Goal: Information Seeking & Learning: Learn about a topic

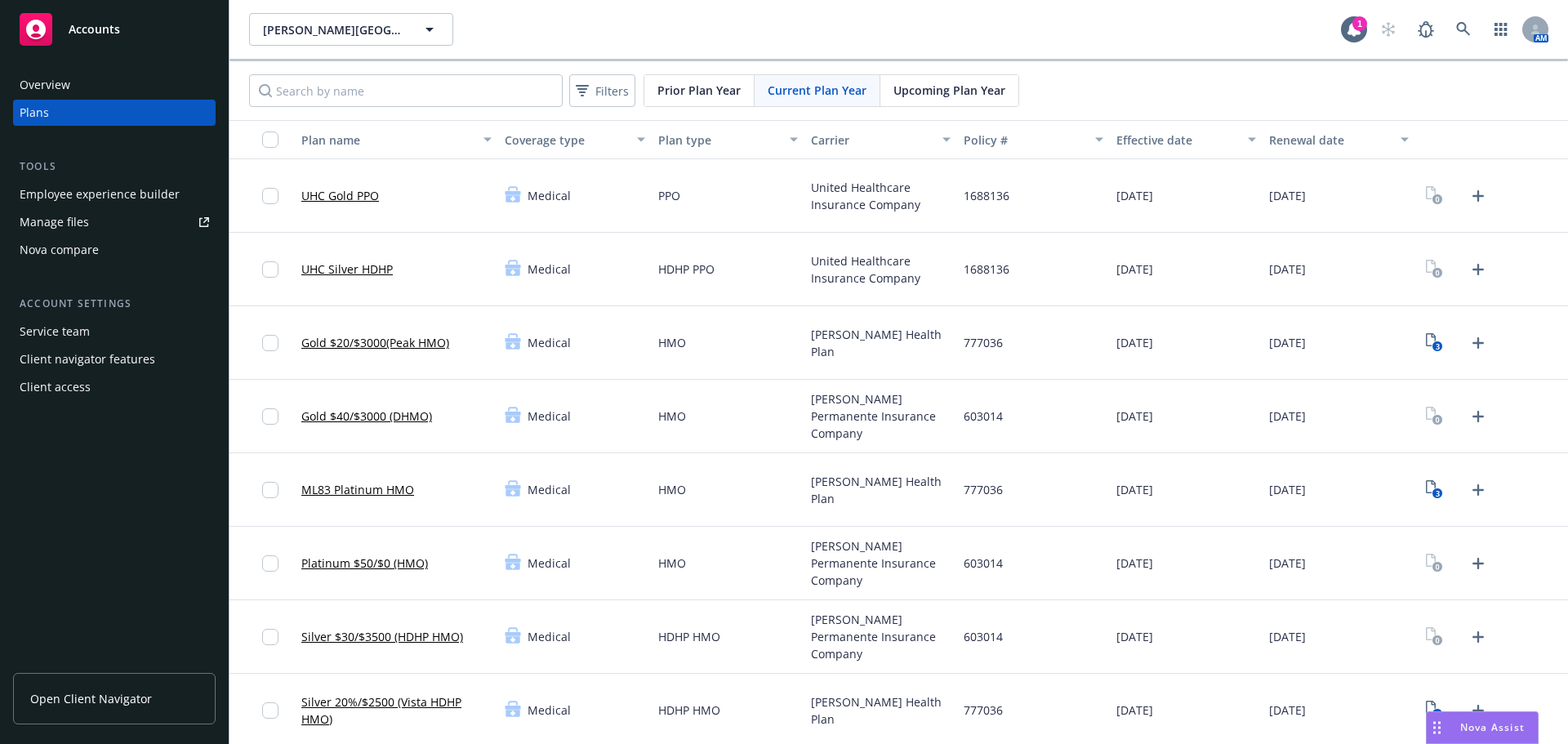
click at [892, 459] on div "[PERSON_NAME] Health Plan" at bounding box center [881, 491] width 153 height 74
drag, startPoint x: 273, startPoint y: 343, endPoint x: 295, endPoint y: 502, distance: 160.5
click at [273, 343] on input "checkbox" at bounding box center [271, 343] width 16 height 16
click at [277, 485] on input "checkbox" at bounding box center [271, 490] width 16 height 16
click at [271, 637] on input "checkbox" at bounding box center [271, 637] width 16 height 16
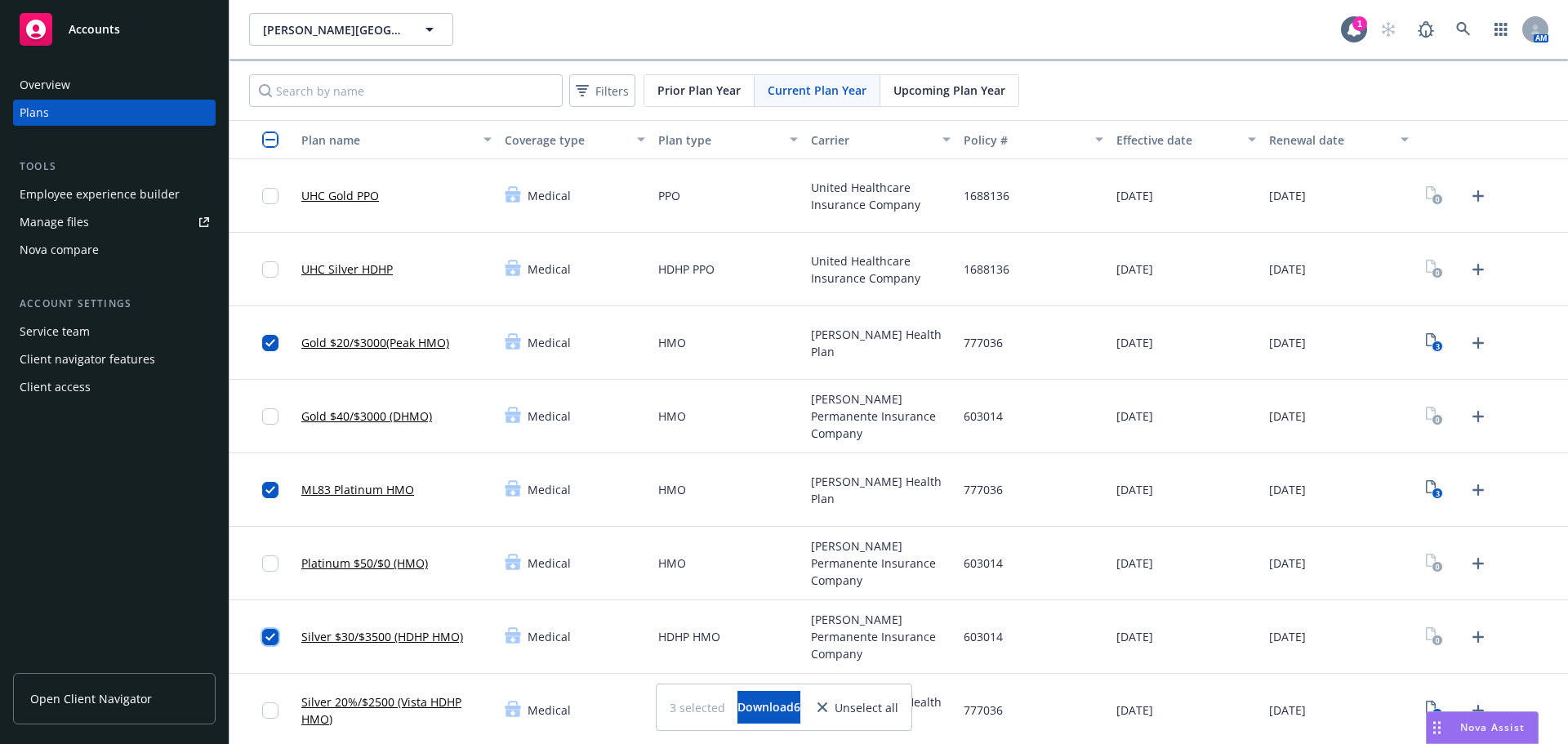
click at [275, 637] on input "checkbox" at bounding box center [271, 637] width 16 height 16
click at [267, 699] on div at bounding box center [276, 710] width 26 height 53
click at [275, 711] on input "checkbox" at bounding box center [271, 710] width 16 height 16
click at [272, 139] on input "checkbox" at bounding box center [271, 139] width 16 height 16
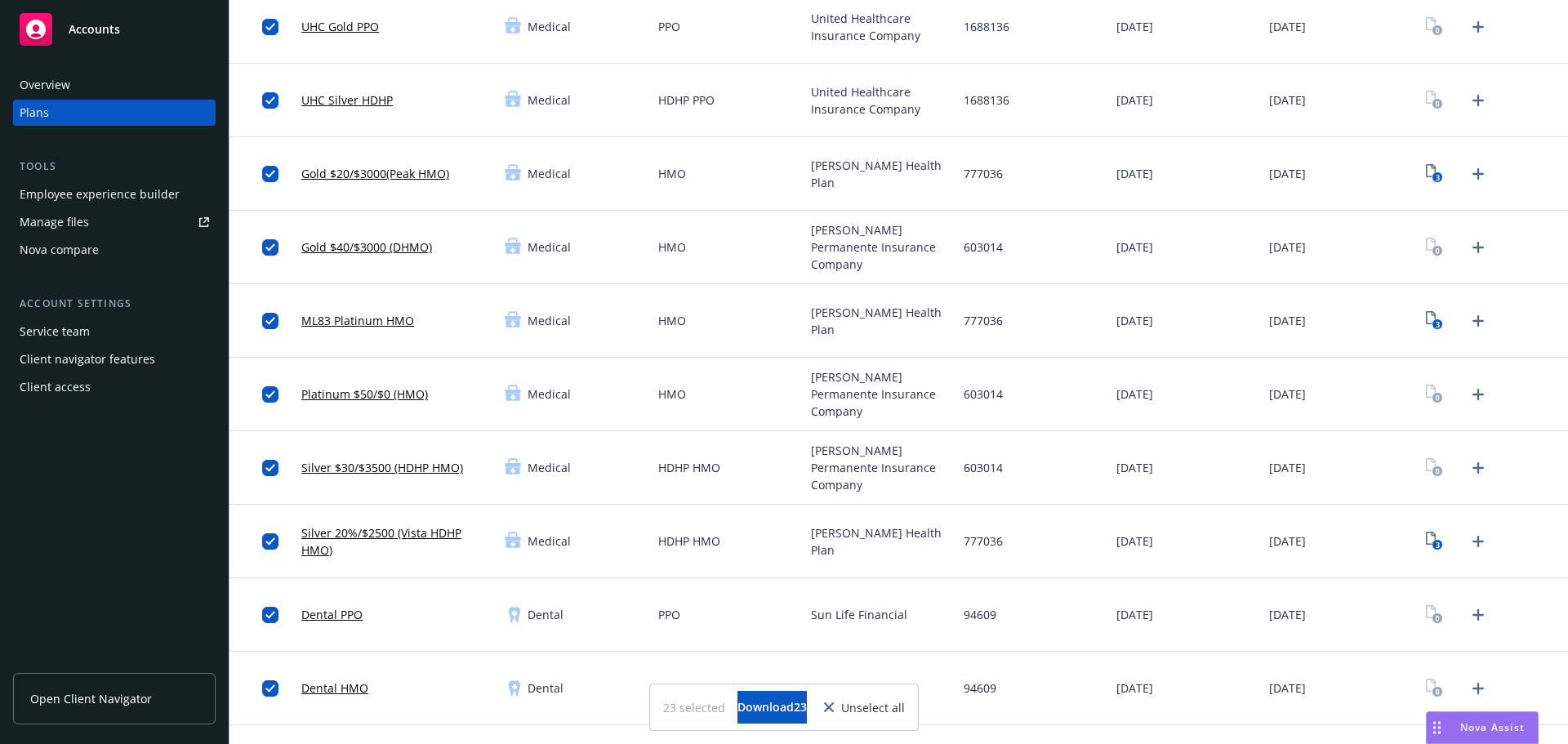
scroll to position [326, 0]
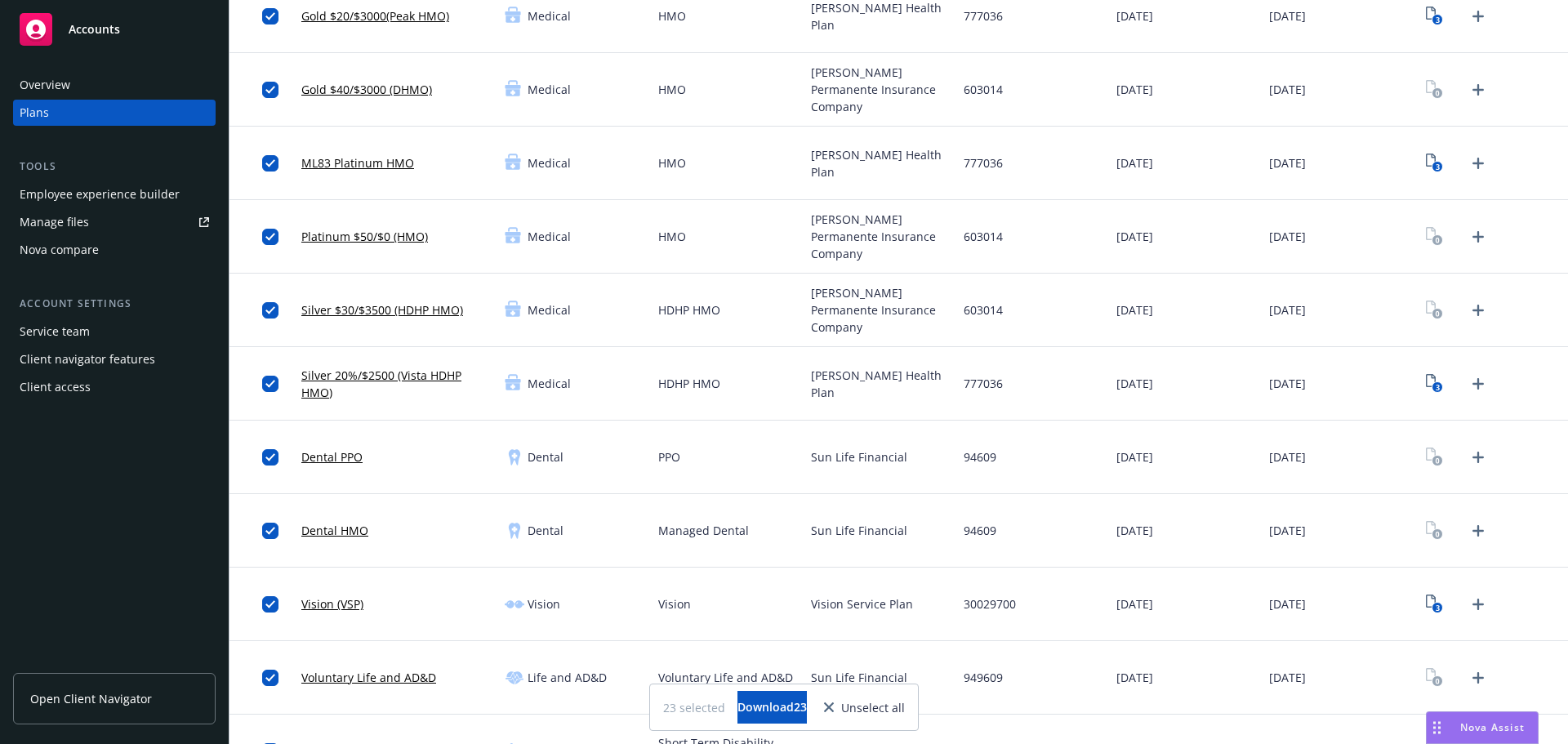
click at [647, 557] on div "Dental" at bounding box center [574, 531] width 153 height 74
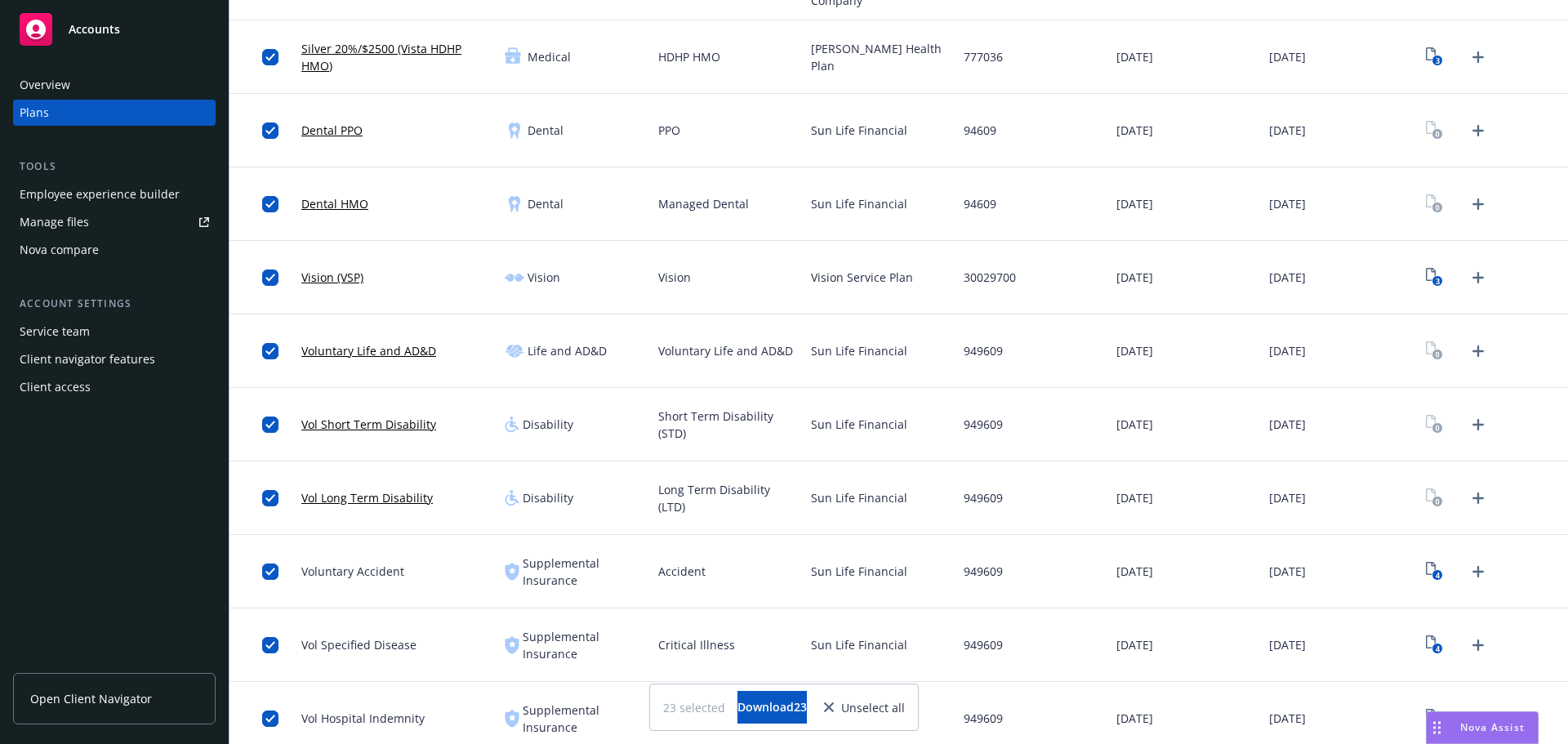
scroll to position [980, 0]
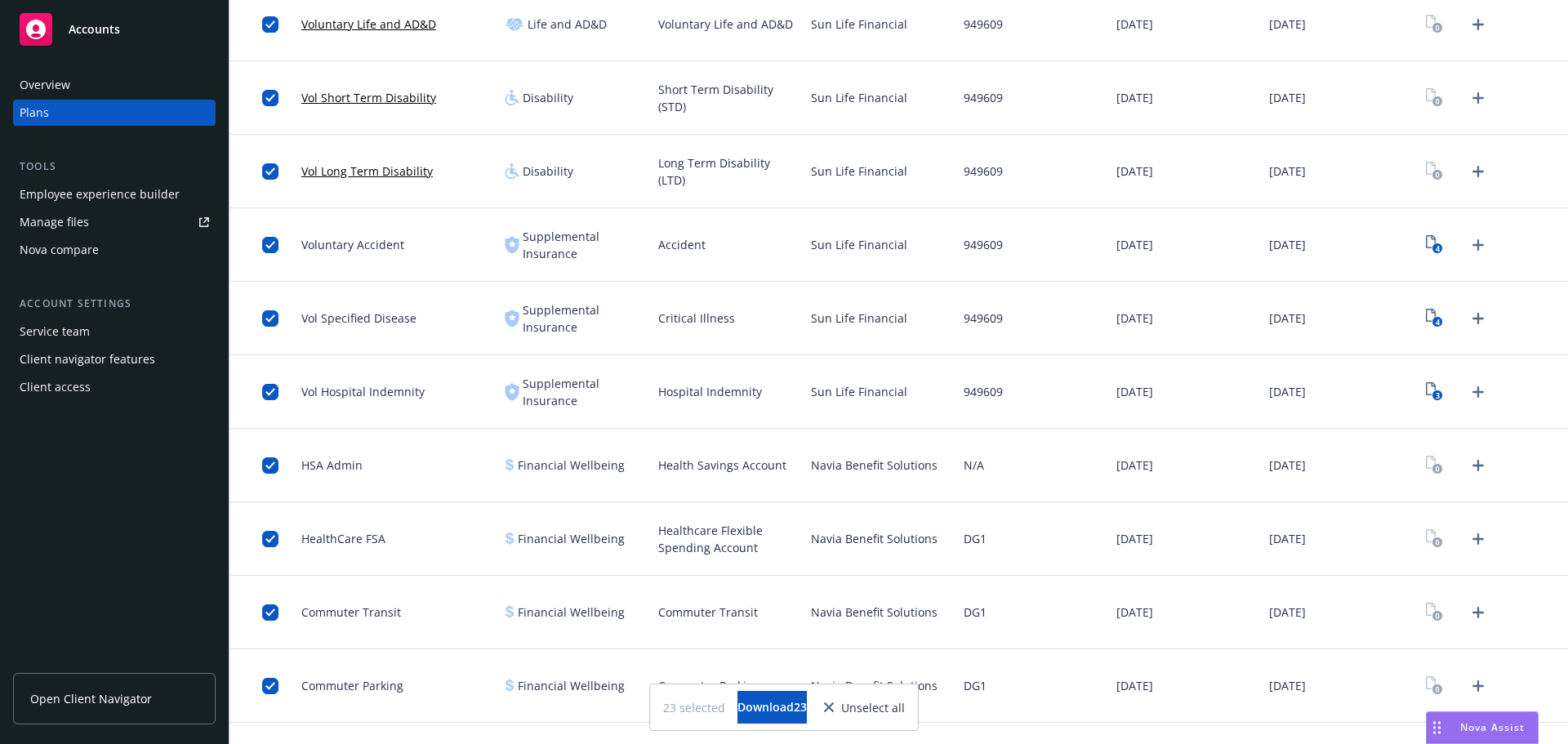
click at [899, 482] on div "Navia Benefit Solutions" at bounding box center [881, 466] width 153 height 74
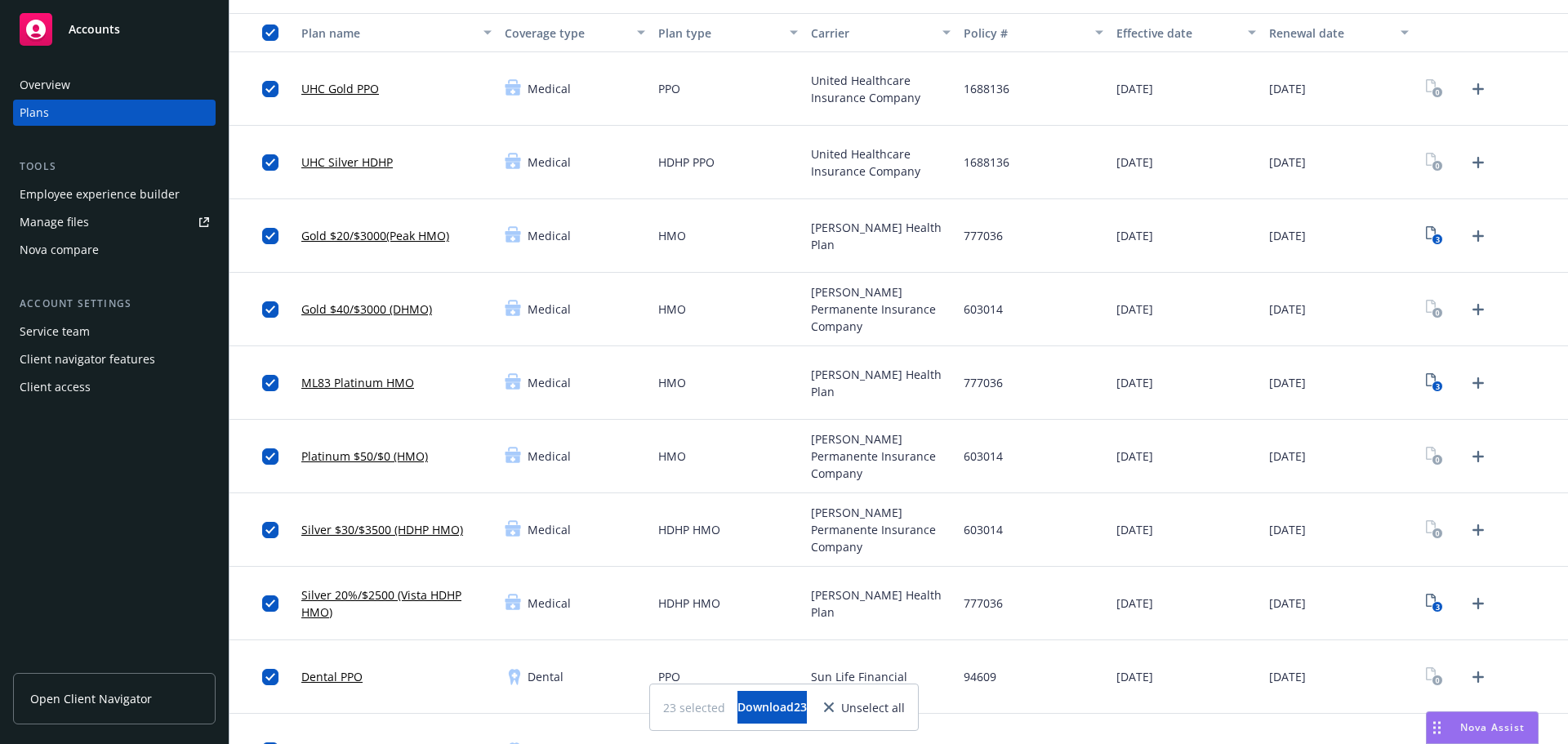
scroll to position [0, 0]
